Goal: Navigation & Orientation: Understand site structure

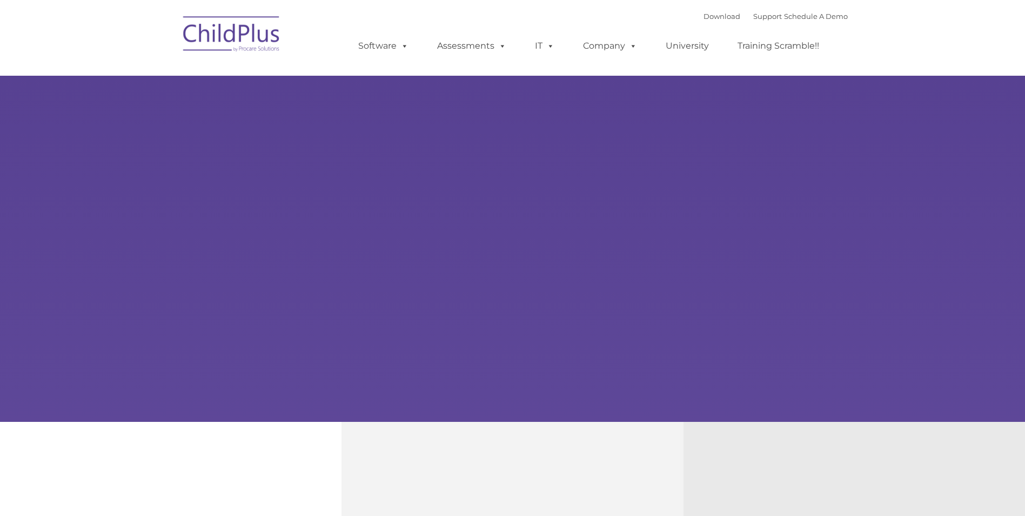
type input ""
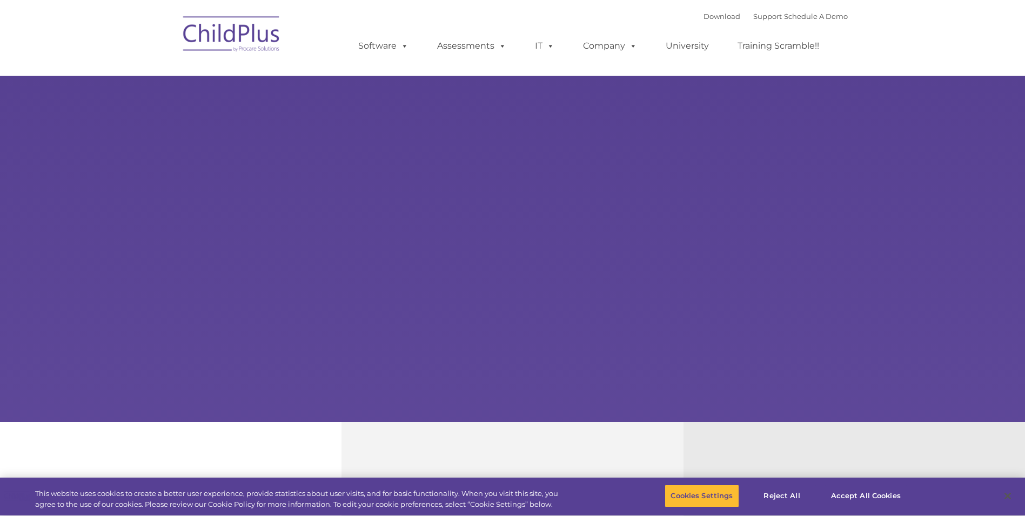
select select "MEDIUM"
click at [717, 493] on button "Cookies Settings" at bounding box center [702, 495] width 74 height 23
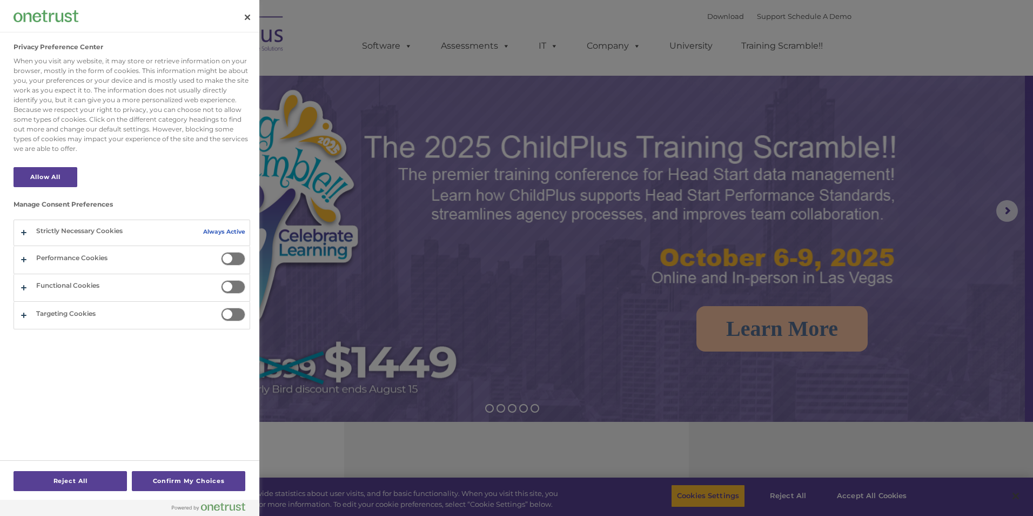
click at [877, 498] on div at bounding box center [516, 258] width 1033 height 516
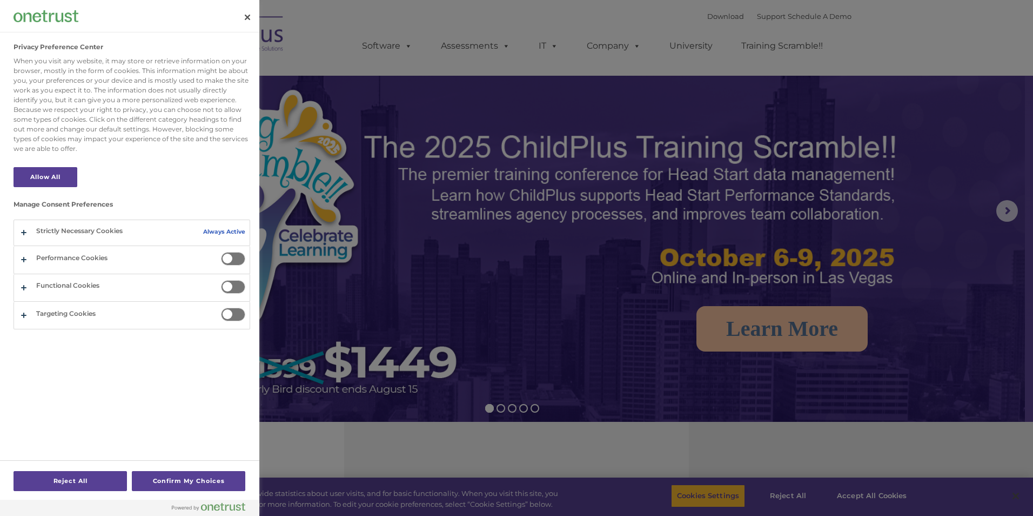
click at [877, 493] on div at bounding box center [516, 258] width 1033 height 516
click at [873, 492] on div at bounding box center [516, 258] width 1033 height 516
click at [243, 12] on button "Close" at bounding box center [248, 17] width 24 height 24
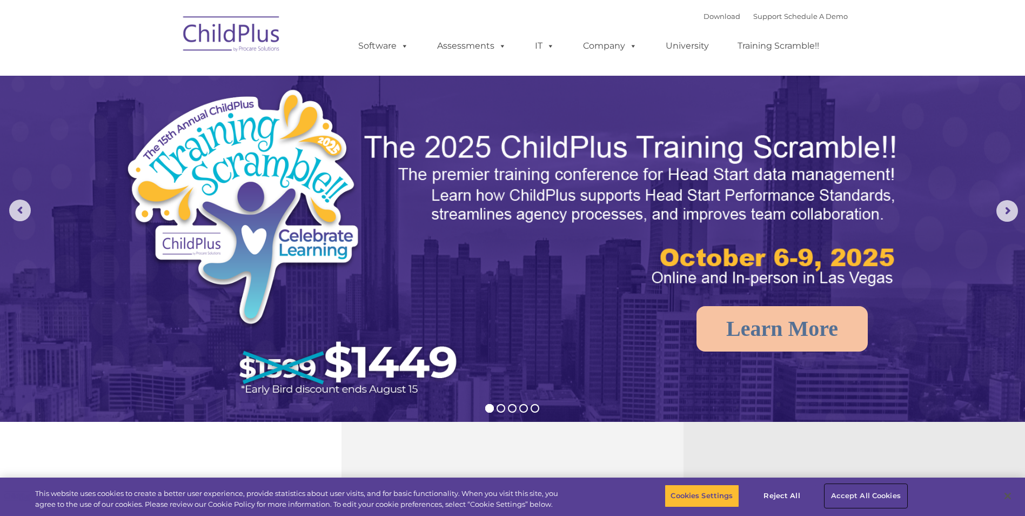
click at [893, 493] on button "Accept All Cookies" at bounding box center [866, 495] width 82 height 23
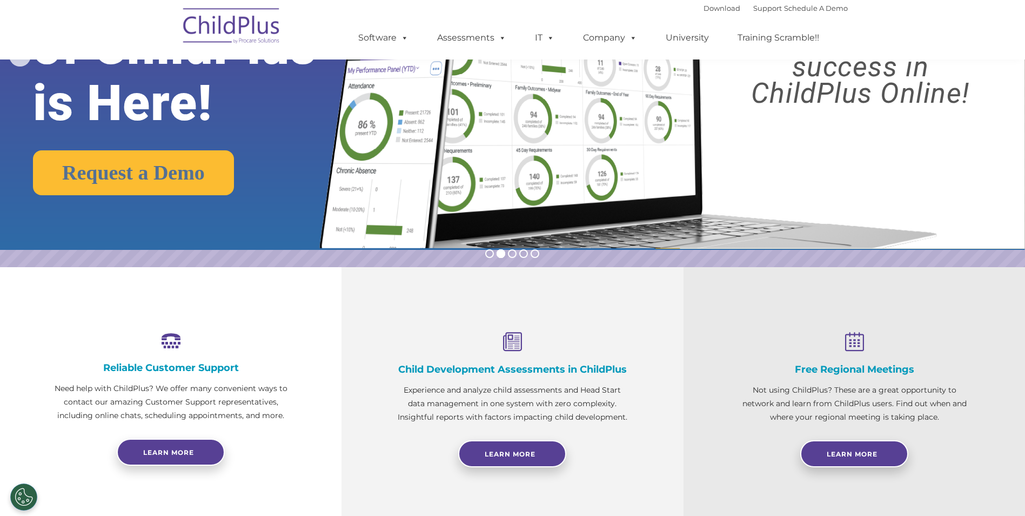
scroll to position [141, 0]
